Goal: Task Accomplishment & Management: Manage account settings

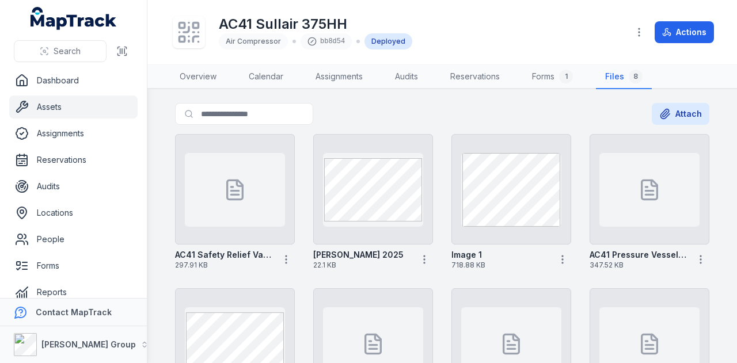
scroll to position [109, 0]
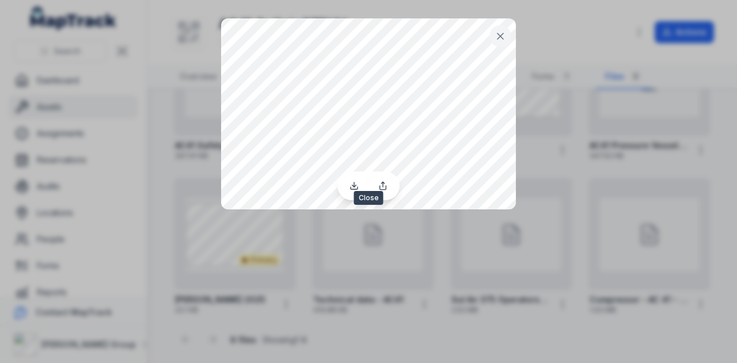
click at [498, 31] on icon at bounding box center [501, 37] width 12 height 12
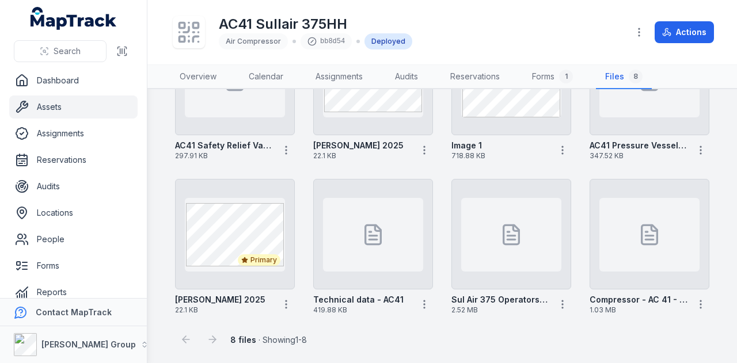
scroll to position [0, 0]
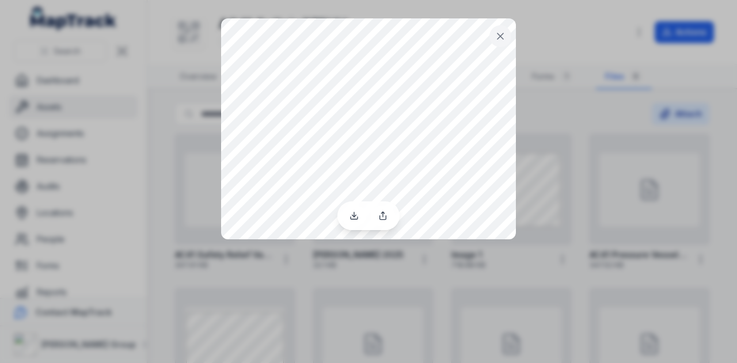
click at [683, 191] on div at bounding box center [368, 181] width 737 height 363
click at [498, 31] on icon at bounding box center [501, 37] width 12 height 12
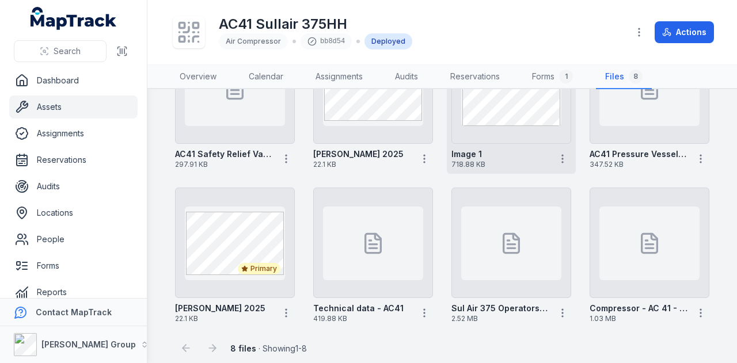
scroll to position [109, 0]
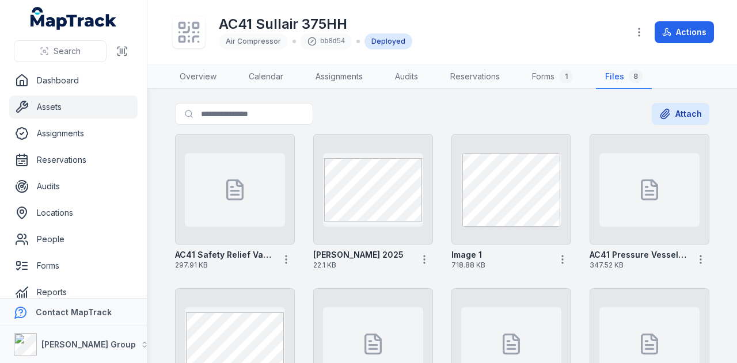
scroll to position [58, 0]
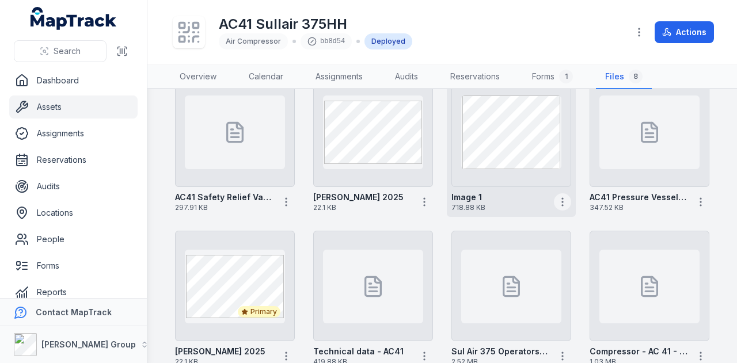
click at [562, 202] on button "button" at bounding box center [562, 202] width 17 height 17
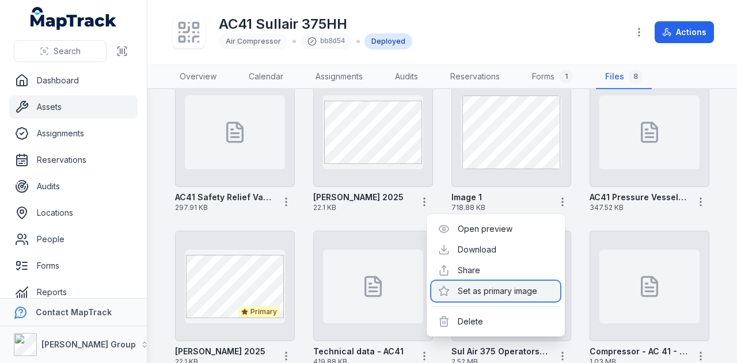
click at [523, 288] on div "Set as primary image" at bounding box center [495, 291] width 129 height 21
